Goal: Task Accomplishment & Management: Manage account settings

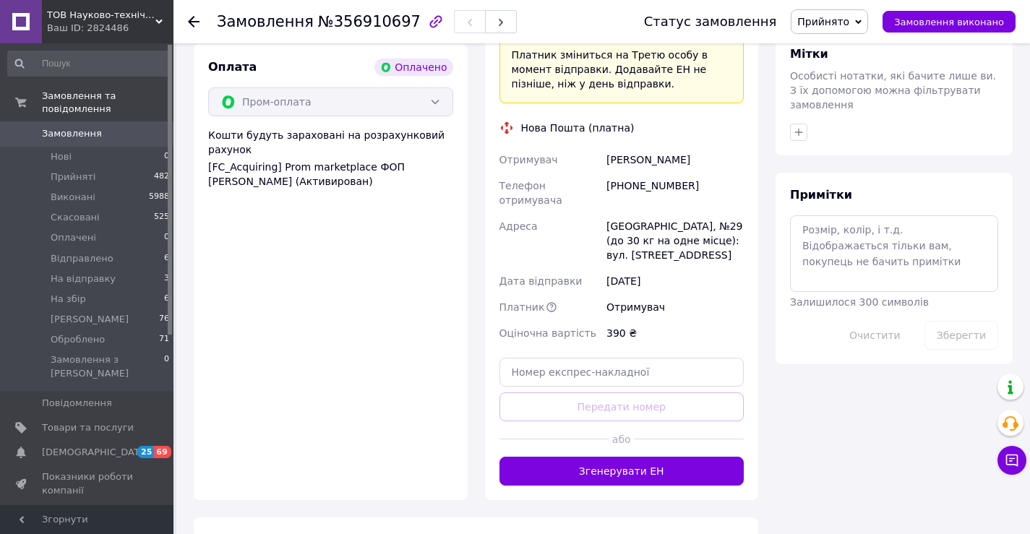
scroll to position [723, 0]
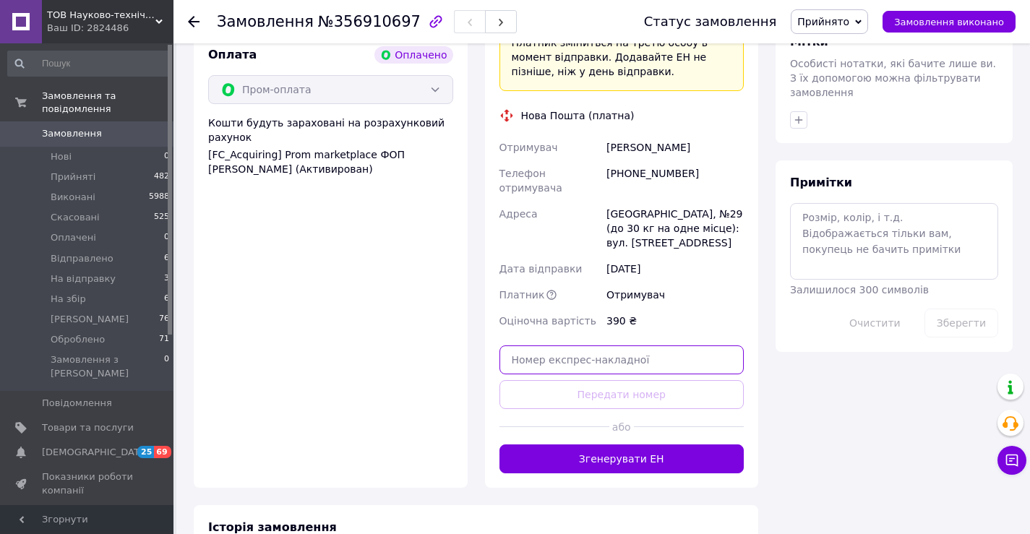
click at [582, 346] on input "text" at bounding box center [622, 360] width 245 height 29
paste input "20451225306541"
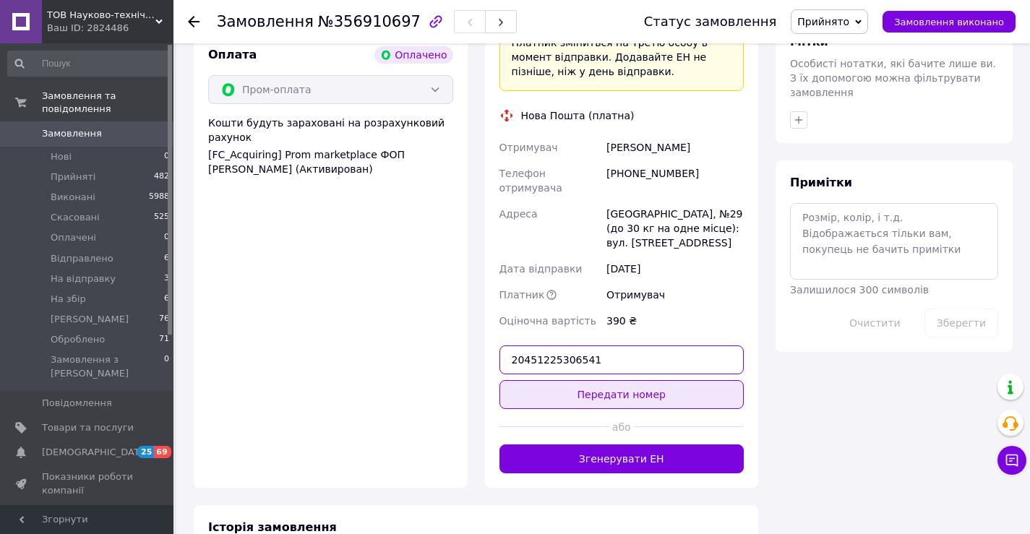
type input "20451225306541"
click at [707, 380] on button "Передати номер" at bounding box center [622, 394] width 245 height 29
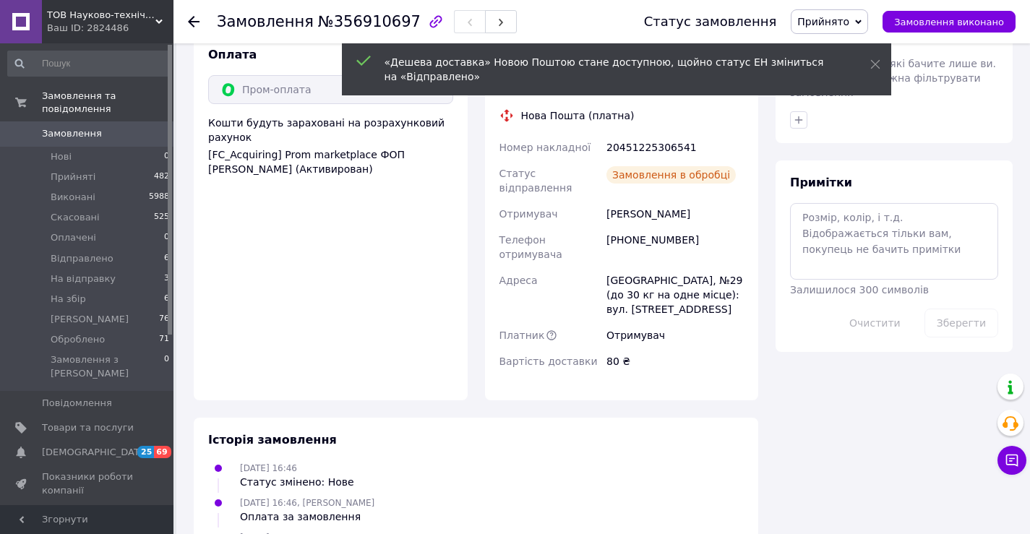
click at [848, 12] on span "Прийнято" at bounding box center [829, 21] width 77 height 25
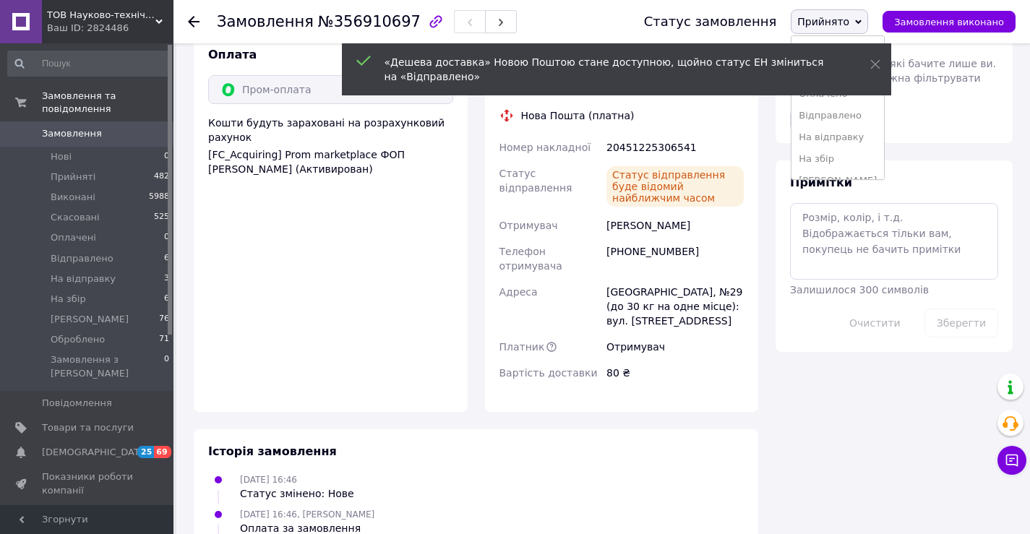
drag, startPoint x: 852, startPoint y: 112, endPoint x: 829, endPoint y: 90, distance: 32.2
click at [851, 112] on li "Відправлено" at bounding box center [838, 116] width 93 height 22
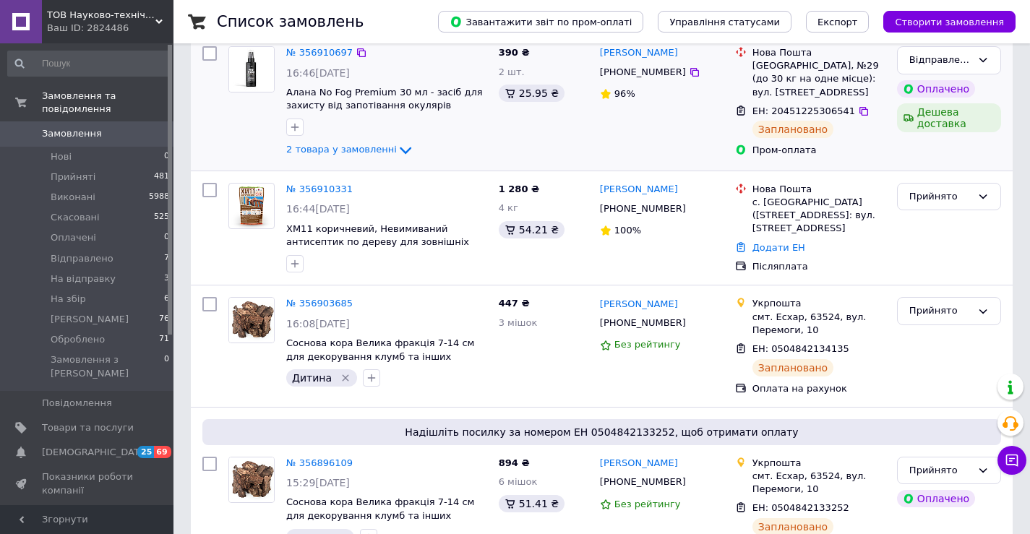
scroll to position [362, 0]
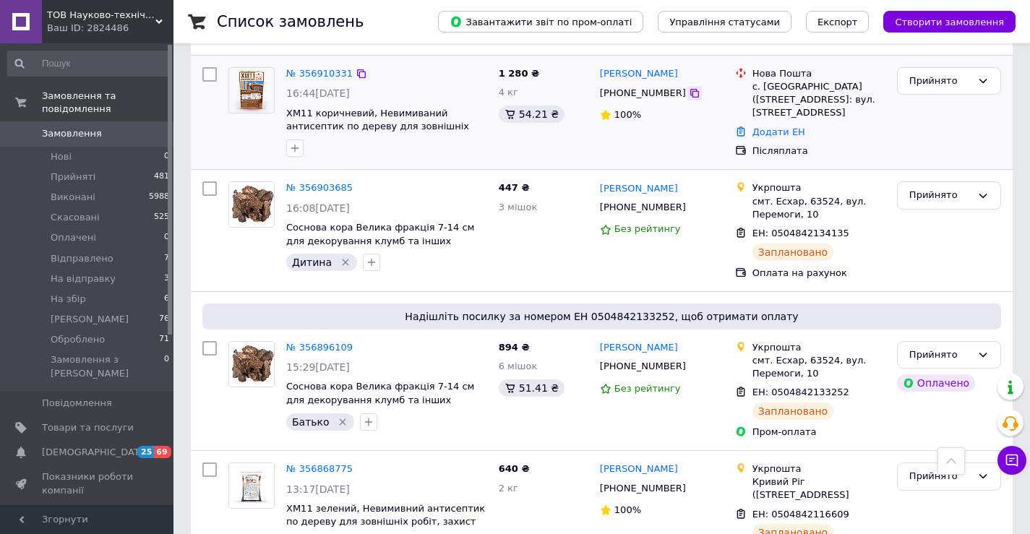
click at [689, 93] on icon at bounding box center [695, 93] width 12 height 12
click at [784, 127] on link "Додати ЕН" at bounding box center [779, 132] width 53 height 11
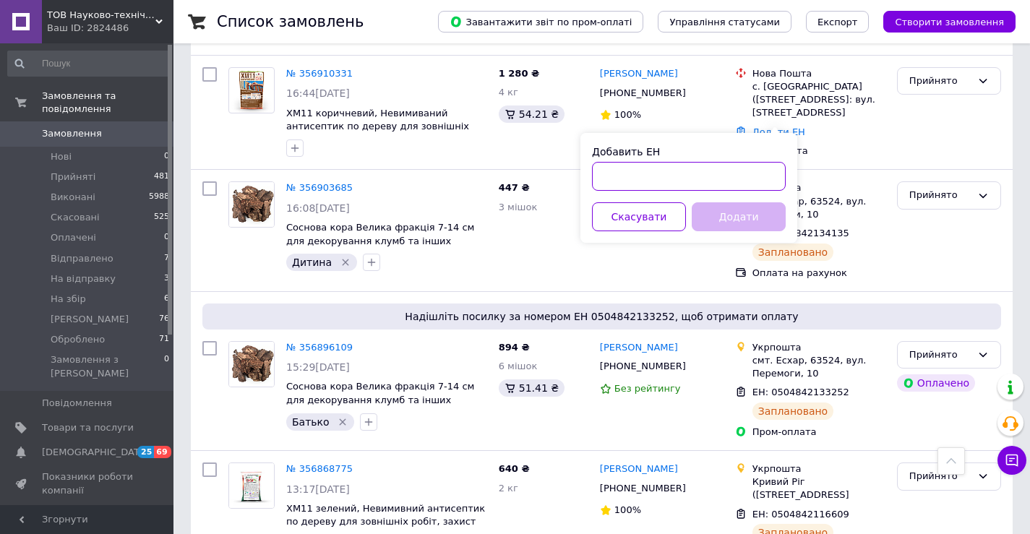
click at [690, 180] on input "Добавить ЕН" at bounding box center [689, 176] width 194 height 29
paste input "20451225308262"
type input "20451225308262"
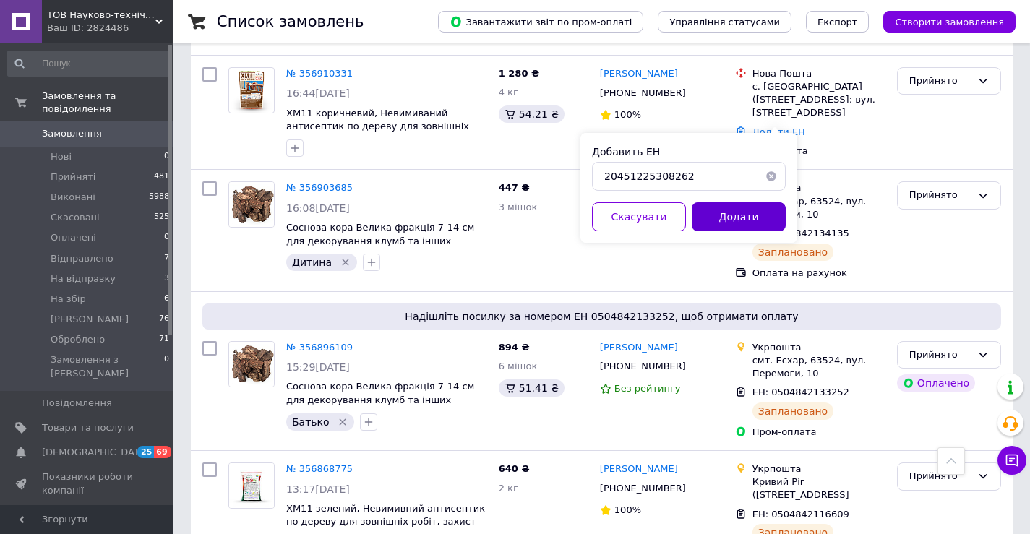
click at [744, 215] on button "Додати" at bounding box center [739, 216] width 94 height 29
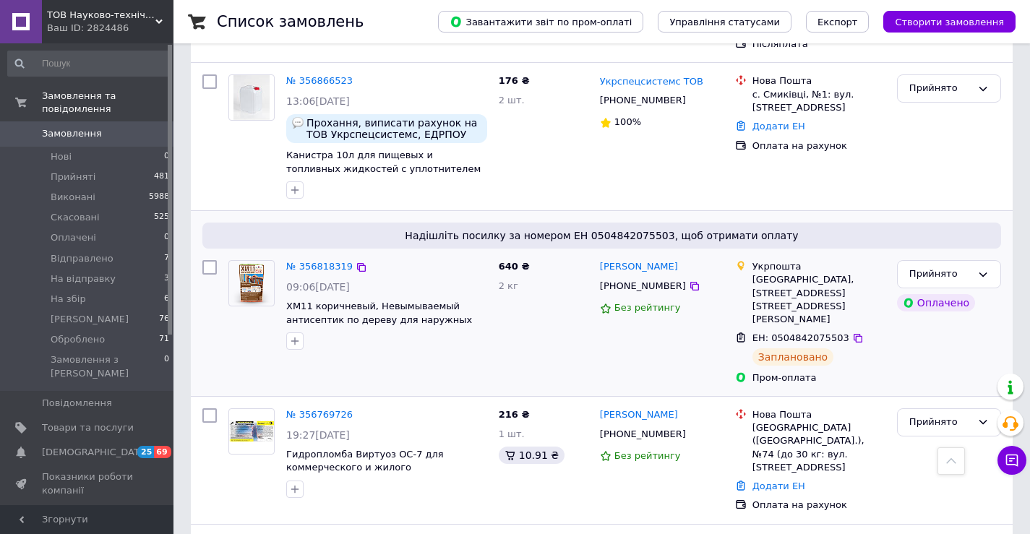
scroll to position [940, 0]
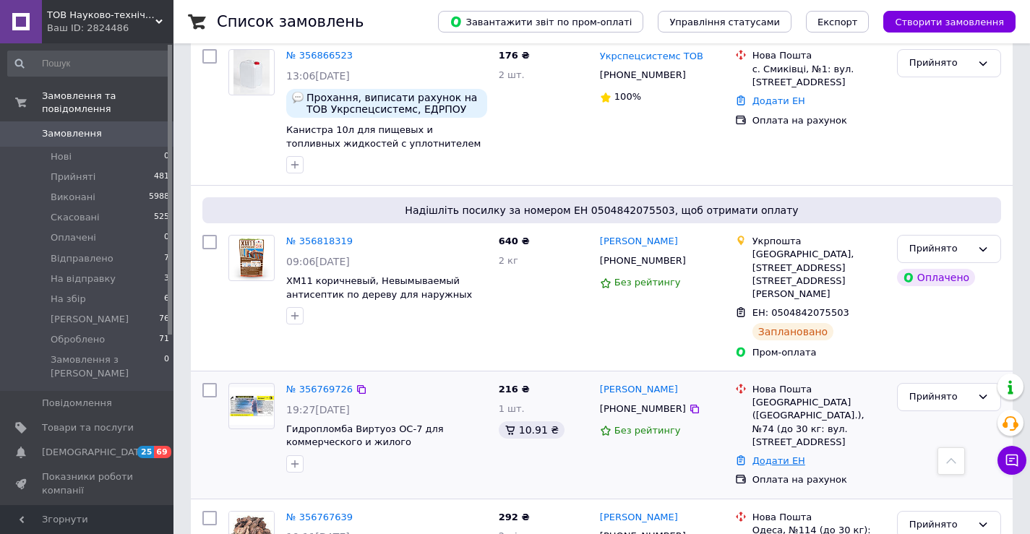
click at [756, 456] on link "Додати ЕН" at bounding box center [779, 461] width 53 height 11
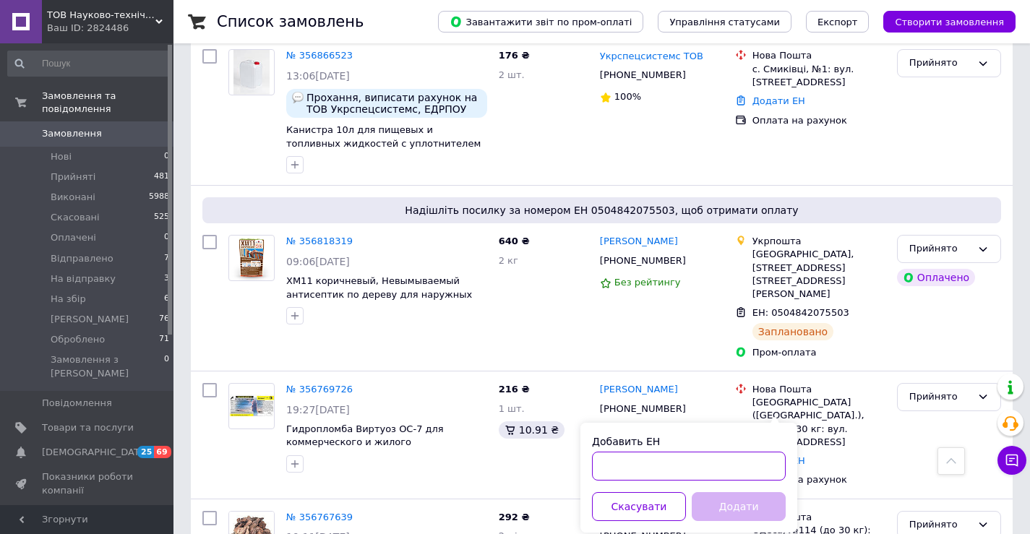
click at [670, 470] on input "Добавить ЕН" at bounding box center [689, 466] width 194 height 29
paste input "20451225144584"
type input "20451225144584"
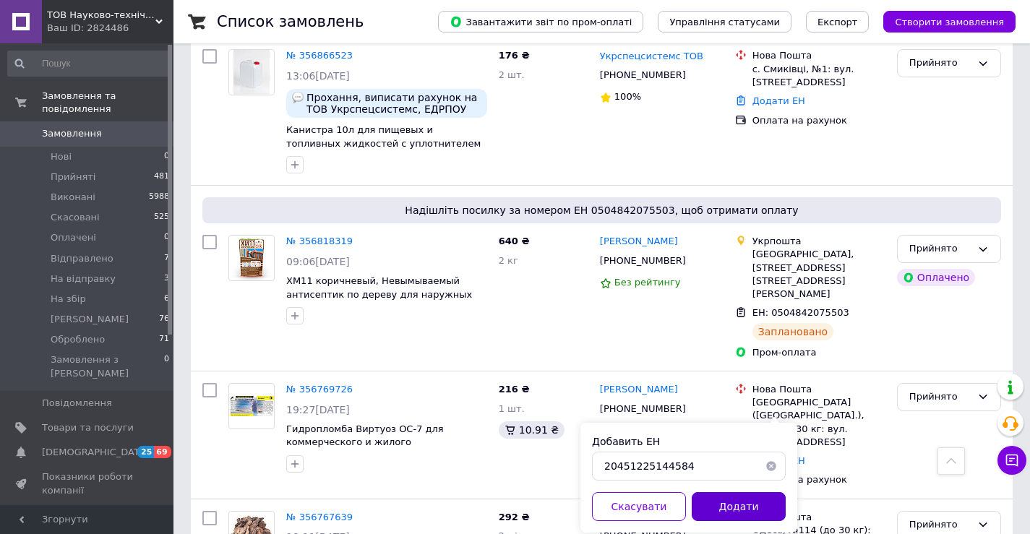
click at [740, 499] on button "Додати" at bounding box center [739, 506] width 94 height 29
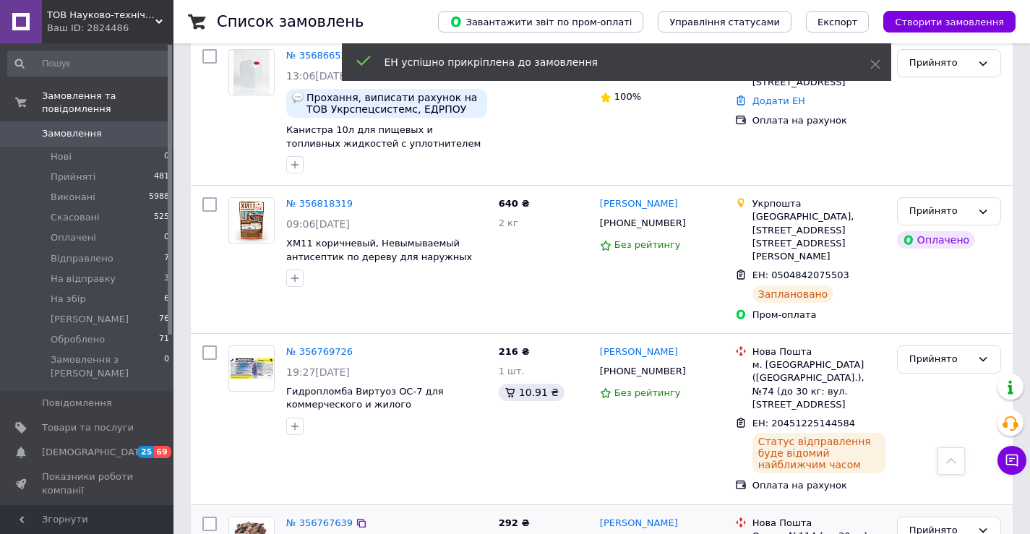
scroll to position [917, 0]
